Goal: Task Accomplishment & Management: Use online tool/utility

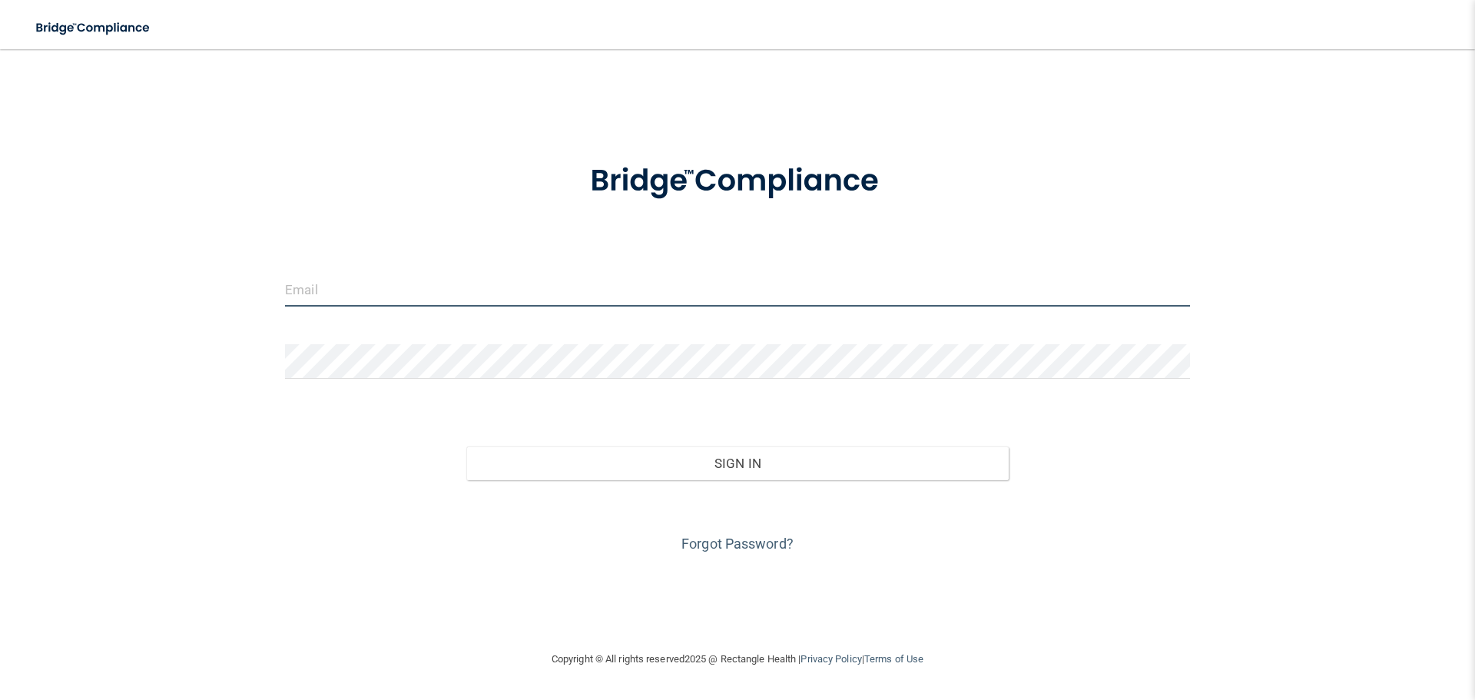
click at [358, 293] on input "email" at bounding box center [737, 289] width 905 height 35
type input "[EMAIL_ADDRESS][DOMAIN_NAME]"
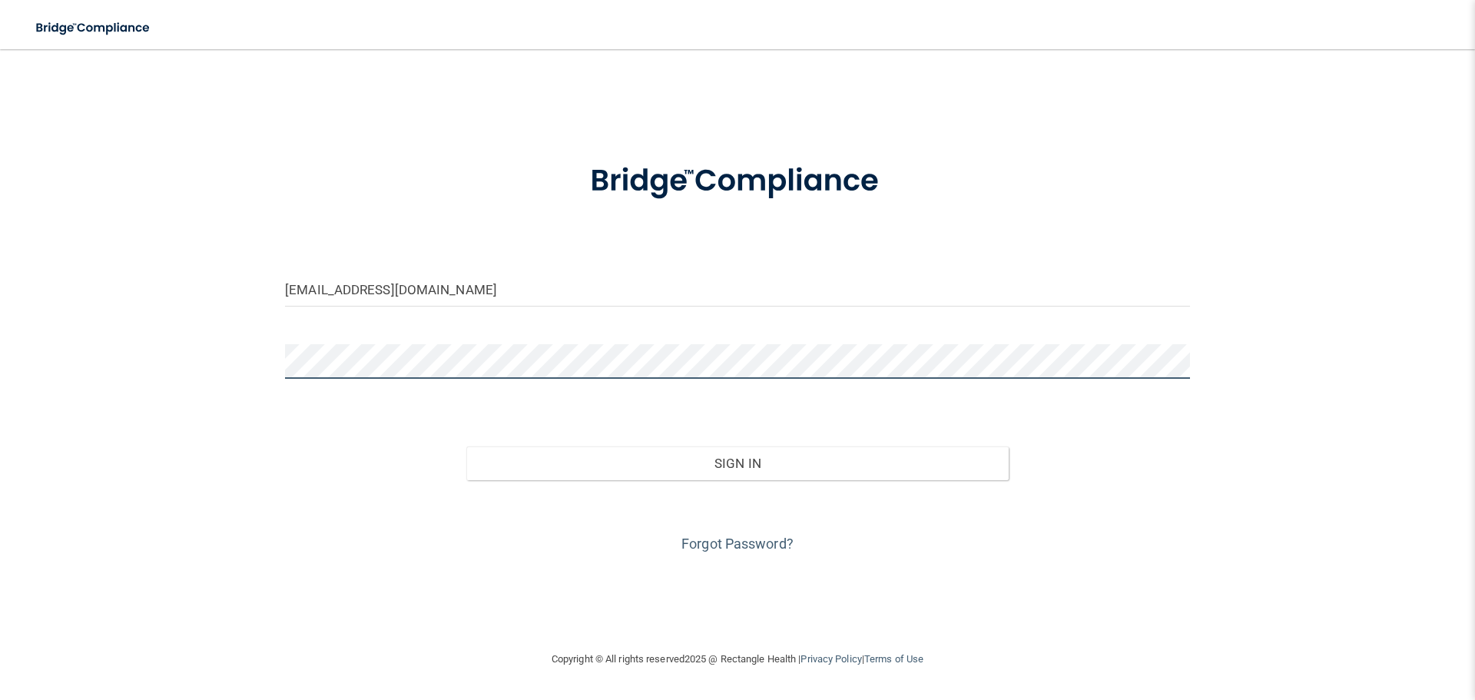
click at [466, 446] on button "Sign In" at bounding box center [737, 463] width 543 height 34
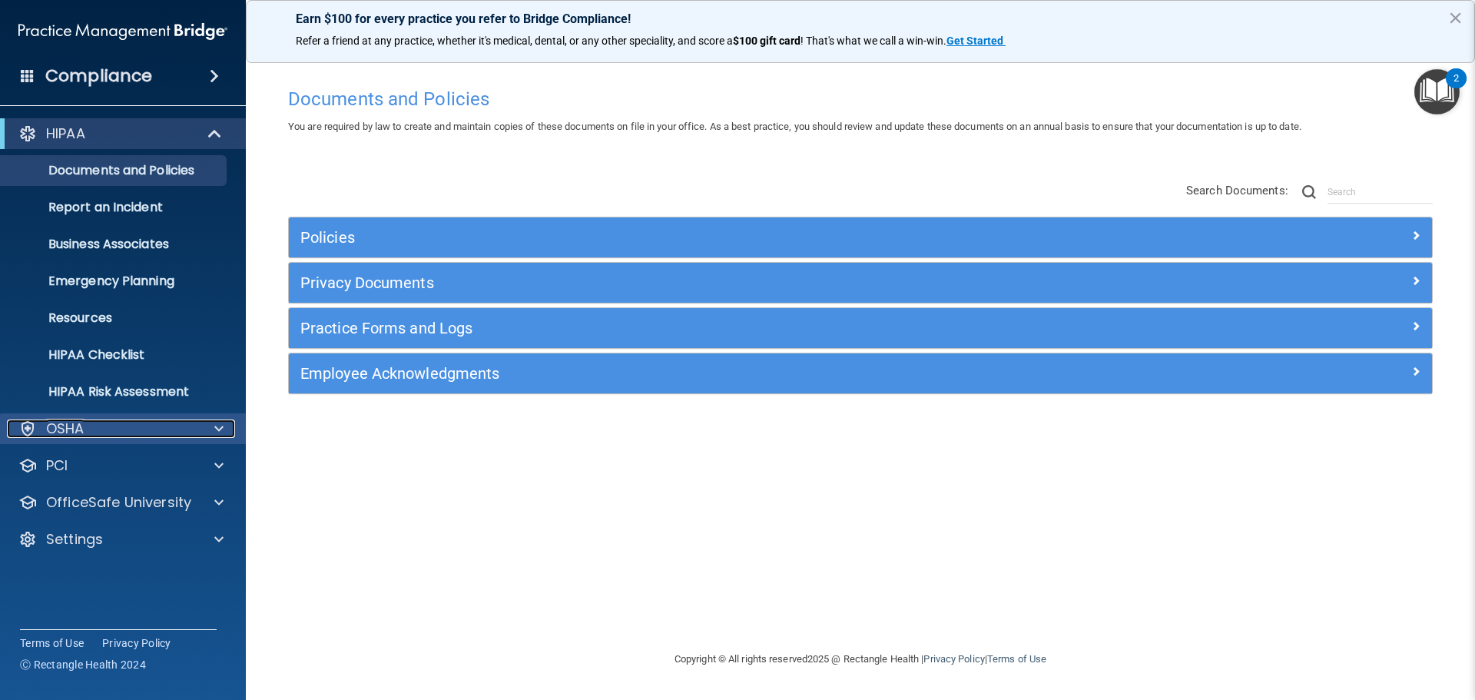
click at [217, 425] on span at bounding box center [218, 428] width 9 height 18
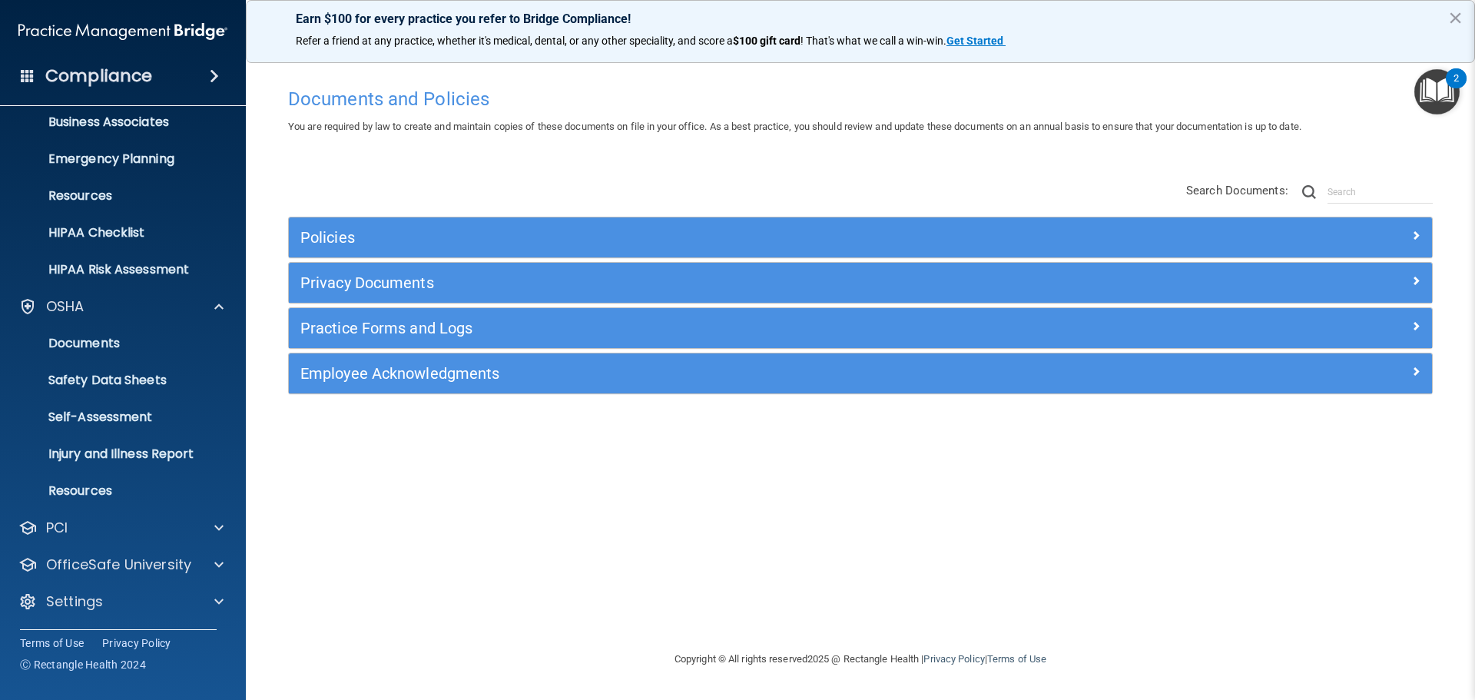
click at [129, 69] on h4 "Compliance" at bounding box center [98, 76] width 107 height 22
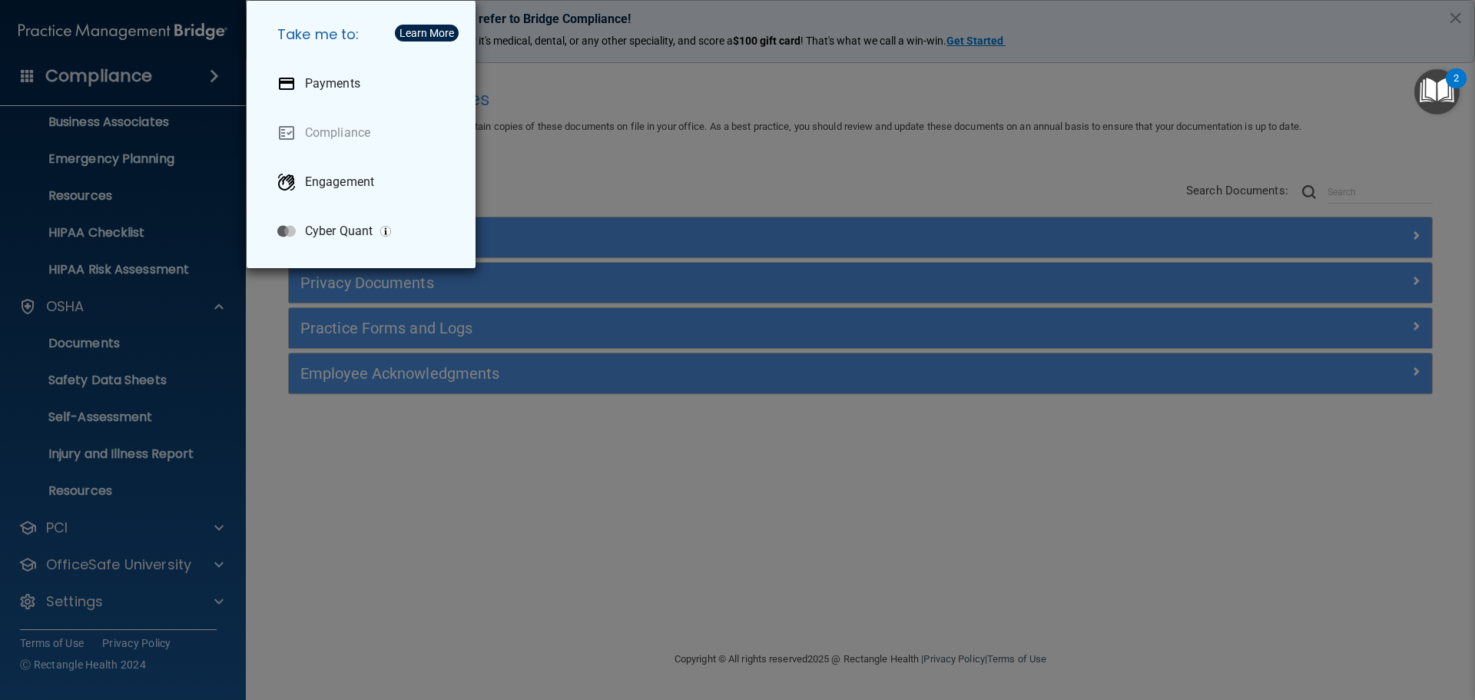
drag, startPoint x: 747, startPoint y: 129, endPoint x: 841, endPoint y: 177, distance: 106.2
click at [748, 133] on div "Take me to: Payments Compliance Engagement Cyber Quant" at bounding box center [737, 350] width 1475 height 700
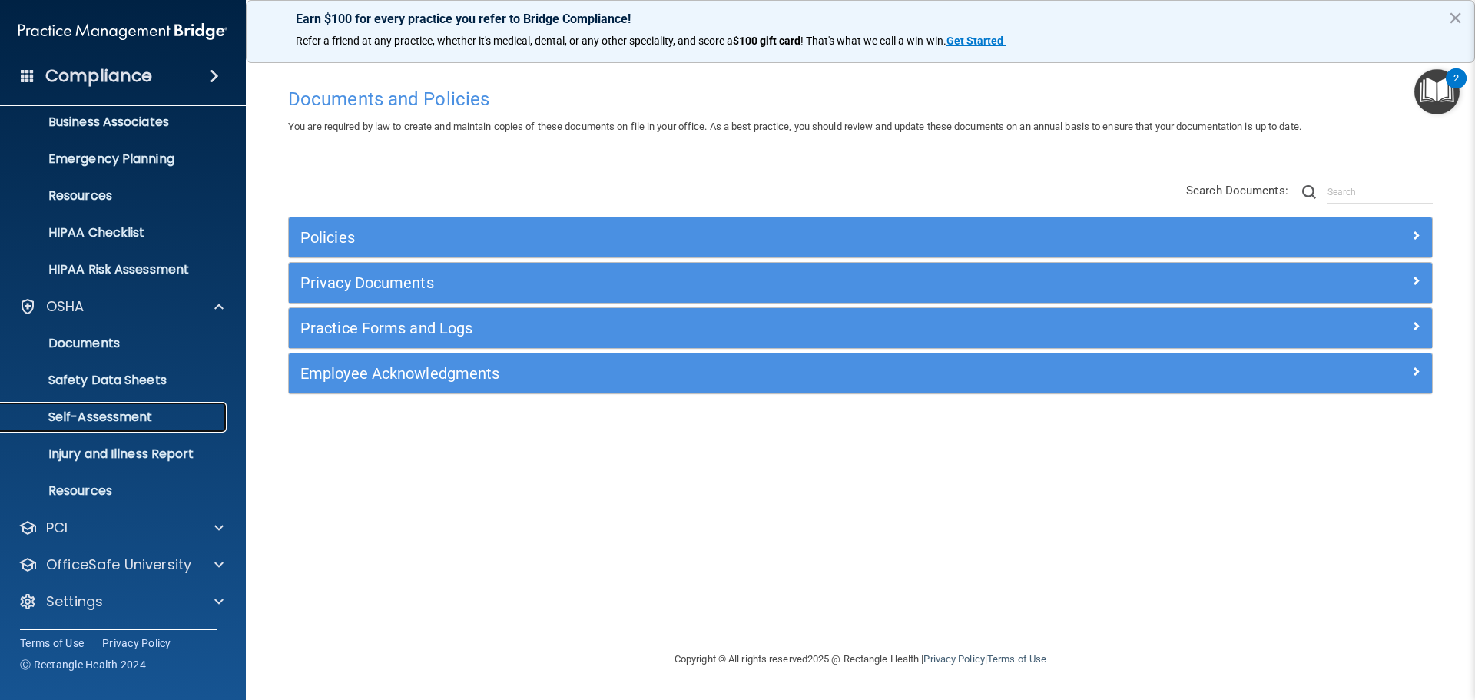
click at [131, 413] on p "Self-Assessment" at bounding box center [115, 416] width 210 height 15
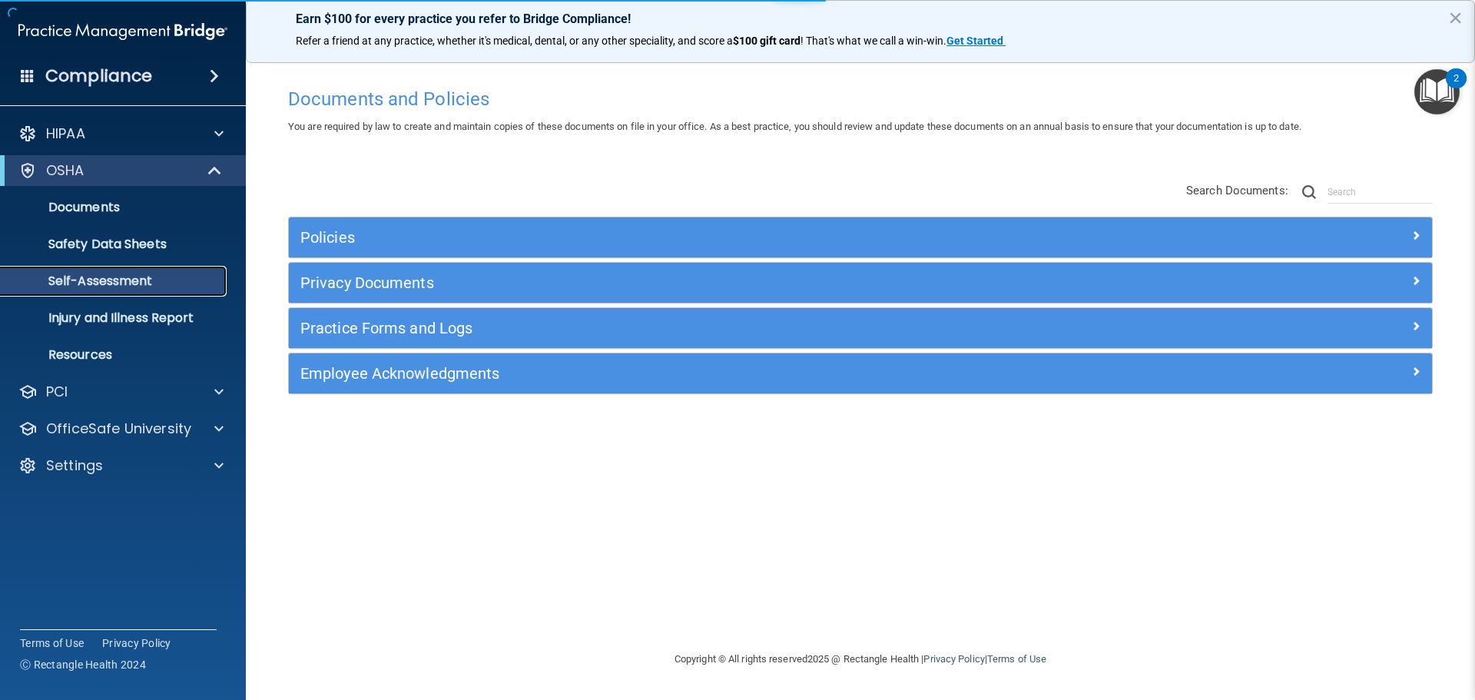
click at [131, 283] on p "Self-Assessment" at bounding box center [115, 281] width 210 height 15
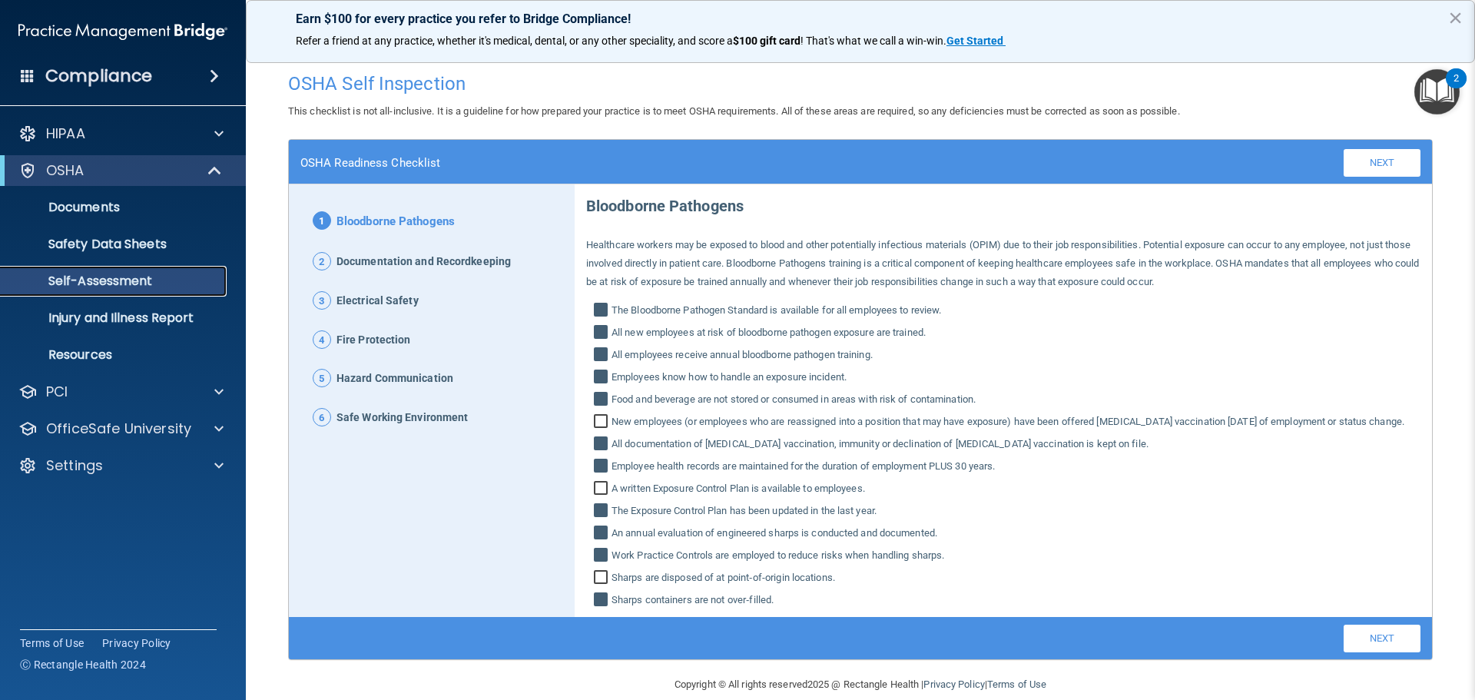
scroll to position [40, 0]
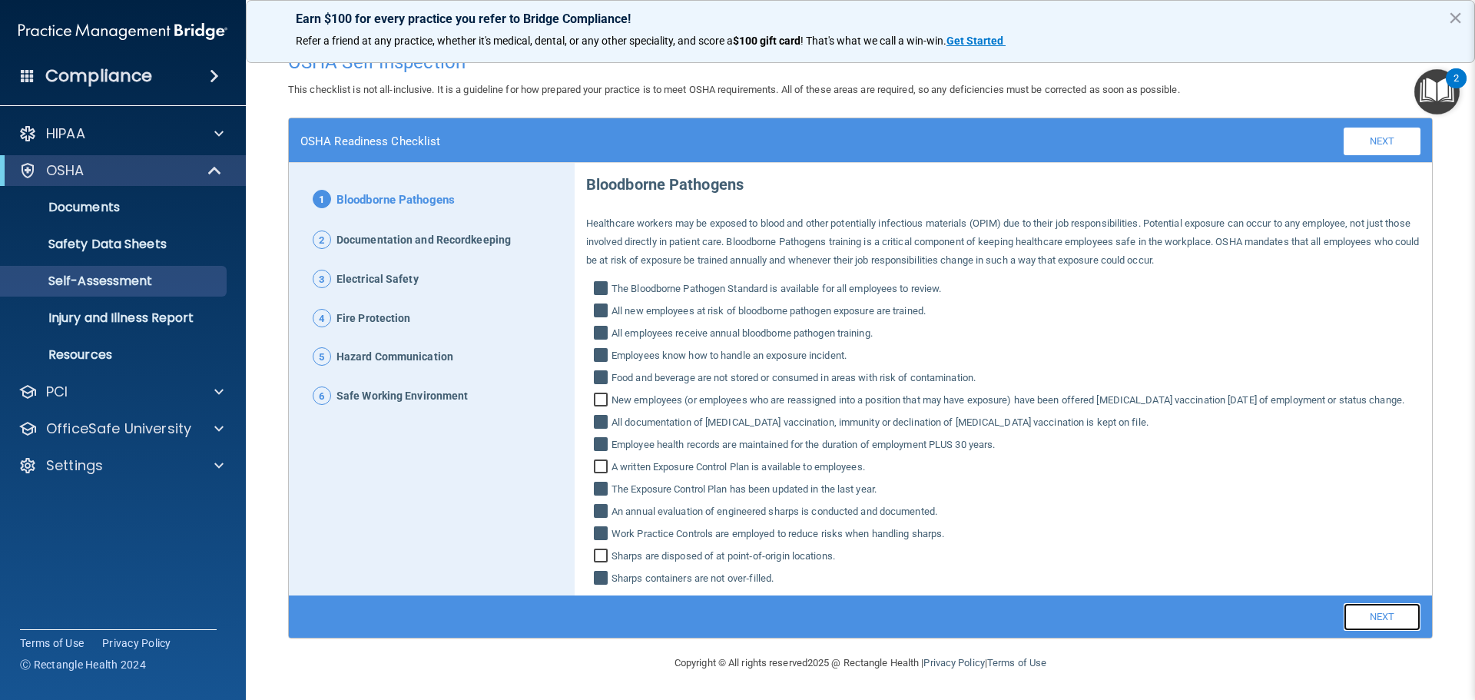
click at [1378, 628] on link "Next" at bounding box center [1382, 617] width 77 height 28
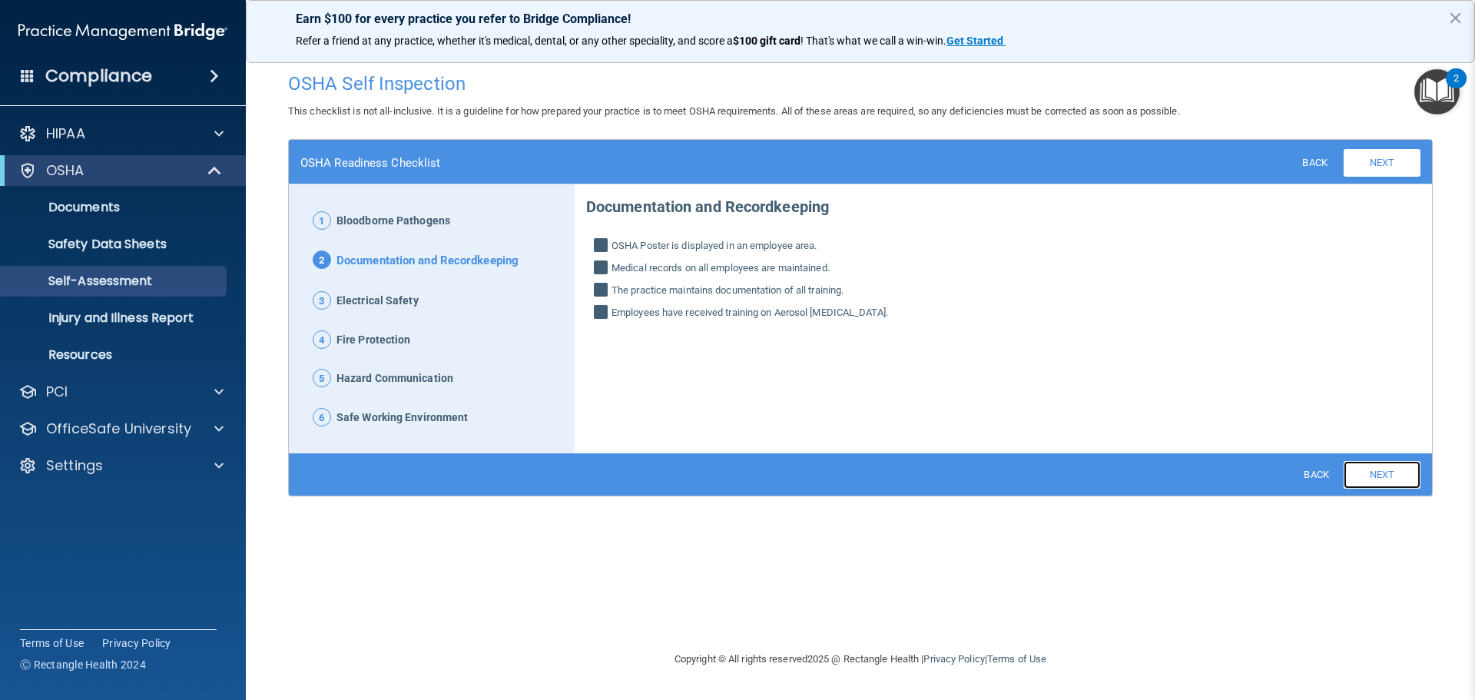
click at [1378, 467] on link "Next" at bounding box center [1382, 475] width 77 height 28
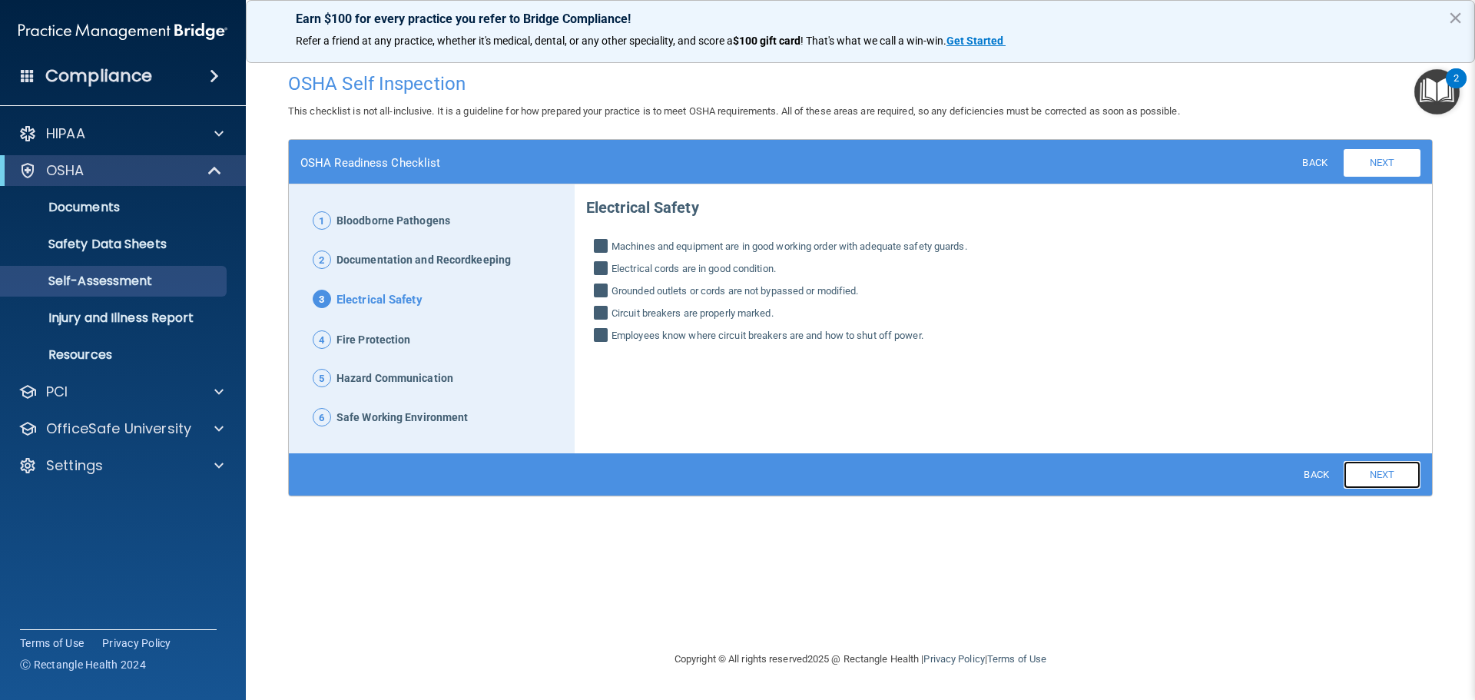
click at [1389, 481] on link "Next" at bounding box center [1382, 475] width 77 height 28
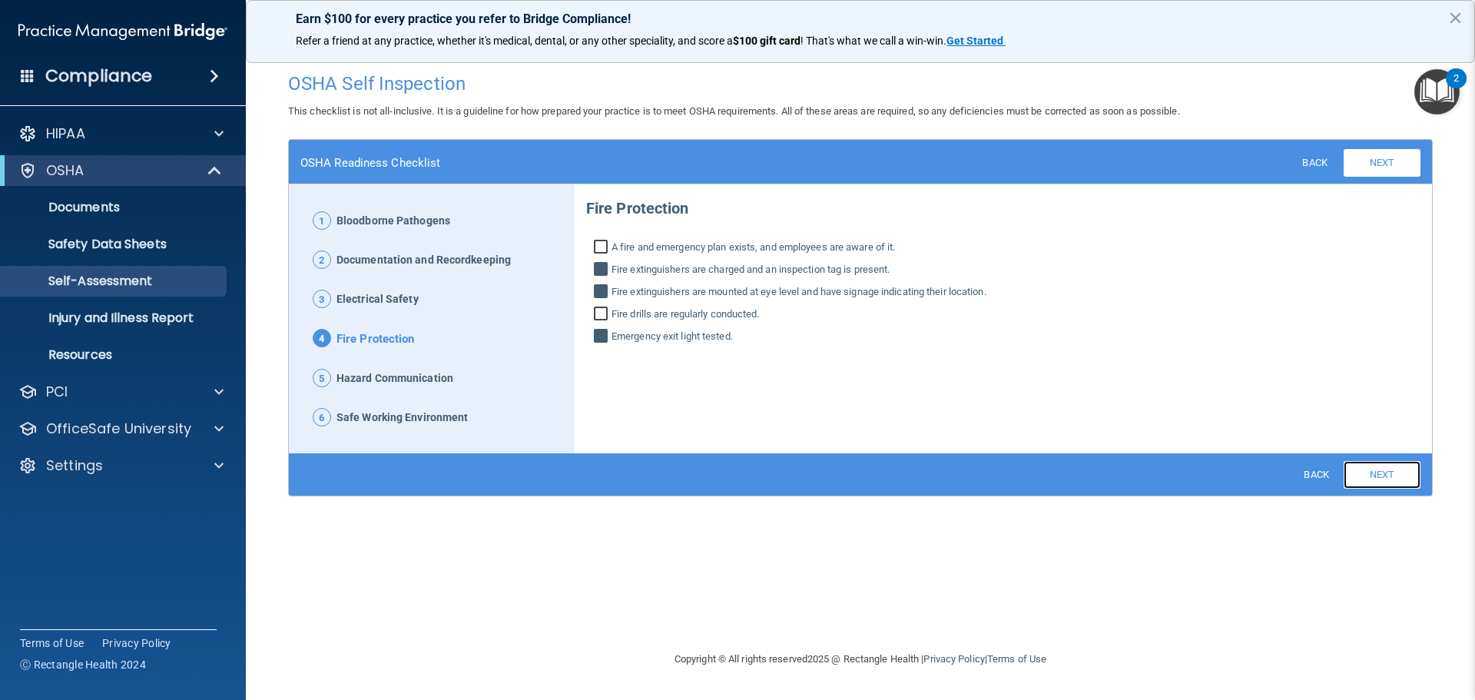
click at [1388, 475] on link "Next" at bounding box center [1382, 475] width 77 height 28
